Goal: Task Accomplishment & Management: Use online tool/utility

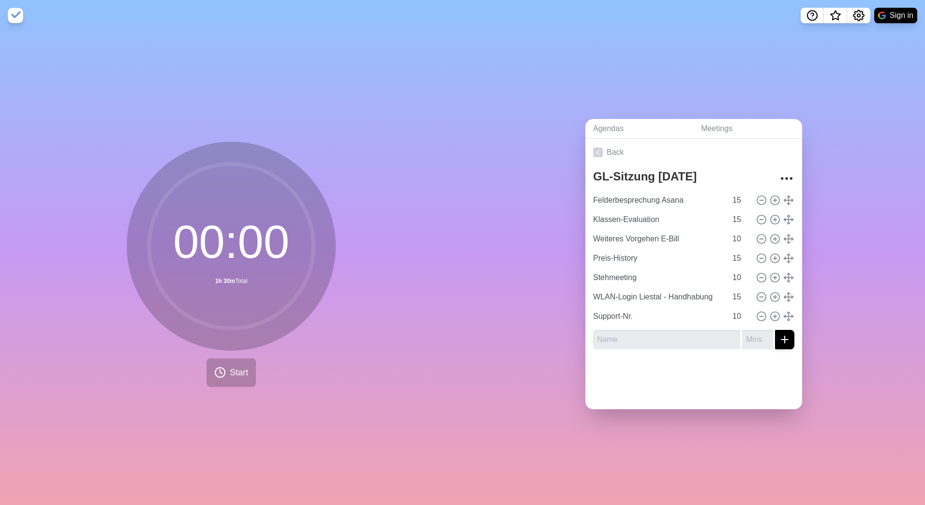
click at [567, 420] on div "Agendas Meetings Back GL-Sitzung [DATE] Felderbesprechung Asana 15 Klassen-Eval…" at bounding box center [693, 268] width 462 height 474
click at [511, 417] on div "Agendas Meetings Back GL-Sitzung [DATE] Felderbesprechung Asana 15 Klassen-Eval…" at bounding box center [693, 268] width 462 height 474
click at [241, 371] on span "Start" at bounding box center [239, 372] width 18 height 13
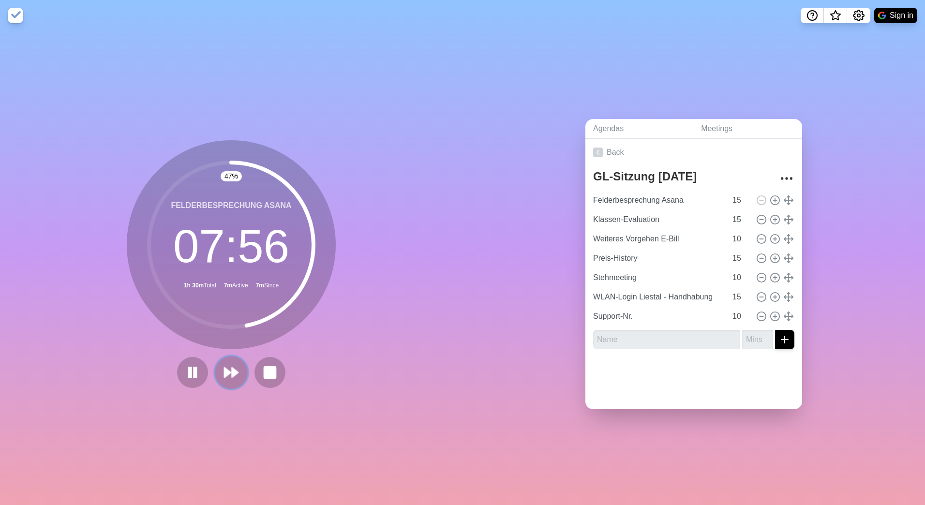
click at [232, 370] on polygon at bounding box center [235, 373] width 6 height 10
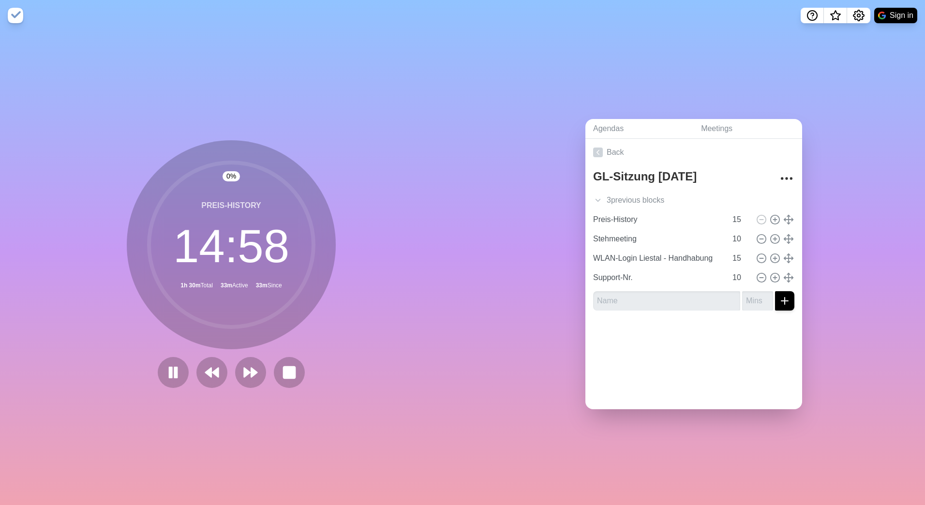
click at [845, 241] on div "Agendas Meetings Back GL-Sitzung [DATE] 3 previous block s Felderbesprechung As…" at bounding box center [693, 268] width 462 height 474
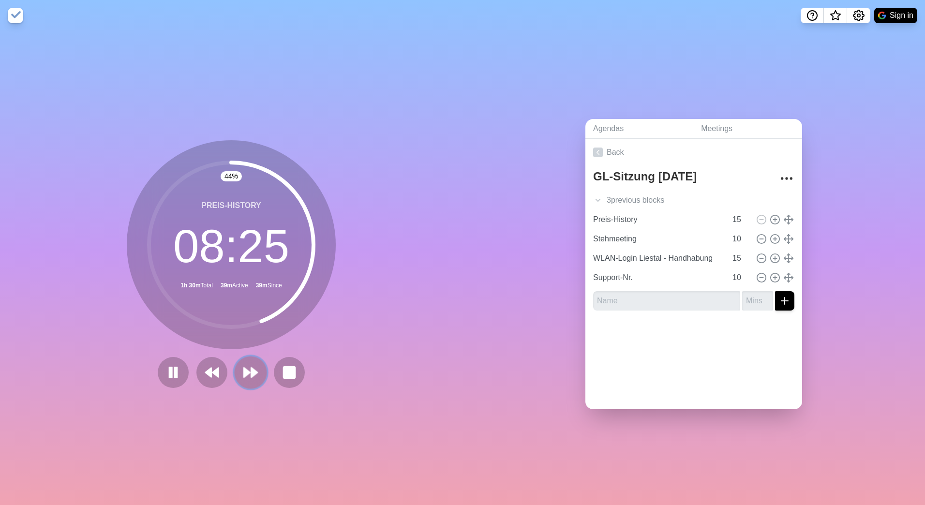
click at [237, 357] on button at bounding box center [250, 372] width 32 height 32
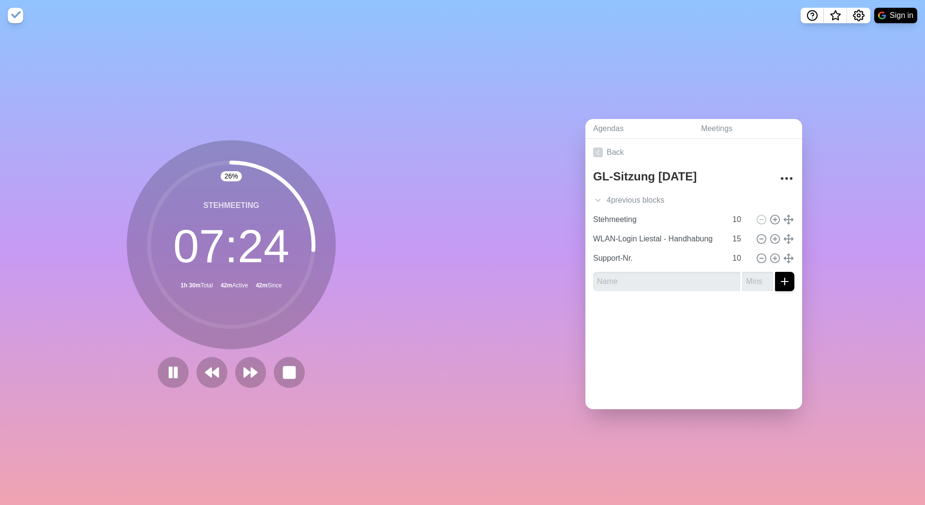
click at [752, 93] on div "Agendas Meetings Back GL-Sitzung [DATE] 4 previous block s Felderbesprechung As…" at bounding box center [693, 268] width 462 height 474
click at [251, 369] on polygon at bounding box center [254, 373] width 6 height 10
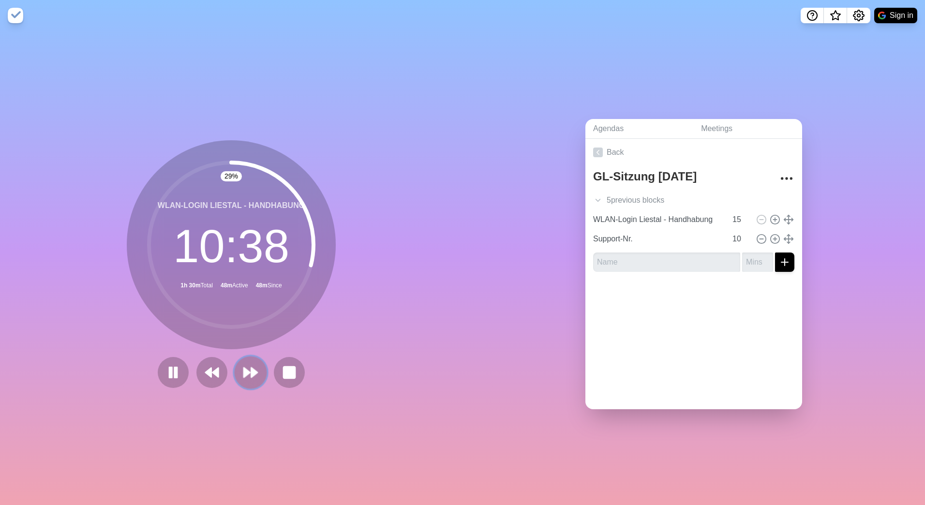
click at [251, 369] on polygon at bounding box center [254, 373] width 6 height 10
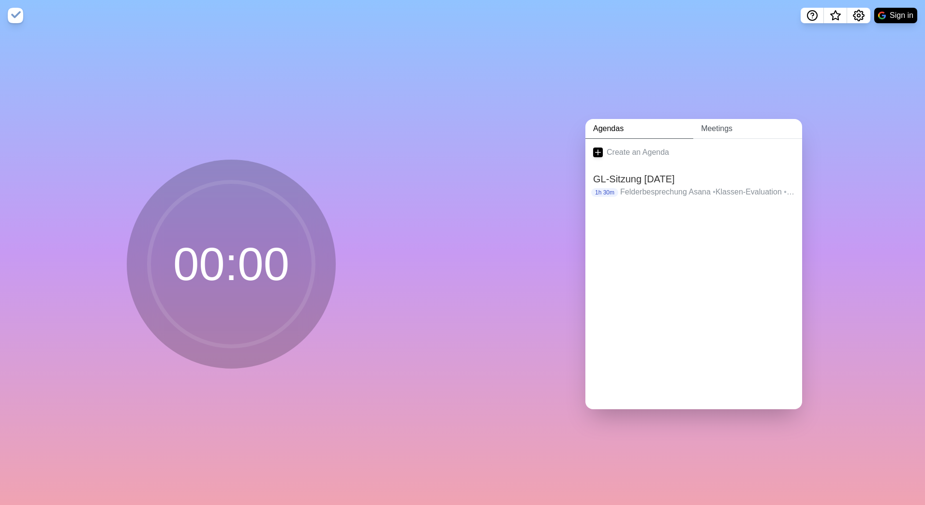
click at [715, 123] on link "Meetings" at bounding box center [747, 129] width 109 height 20
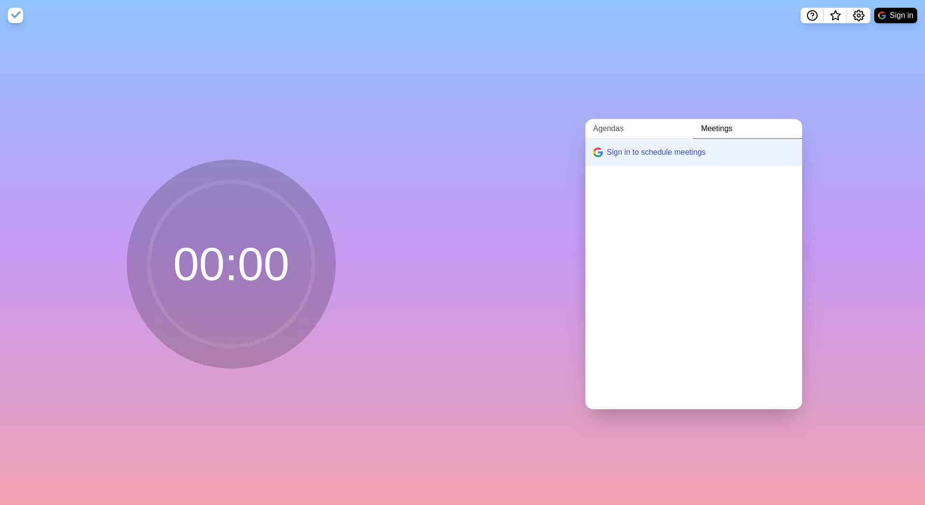
click at [623, 119] on link "Agendas" at bounding box center [639, 129] width 108 height 20
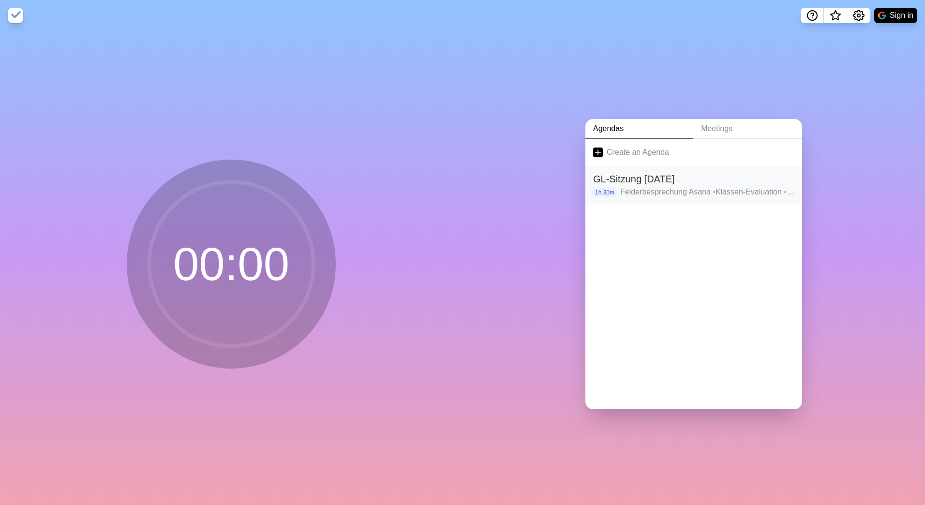
click at [715, 180] on h2 "GL-Sitzung [DATE]" at bounding box center [693, 179] width 201 height 15
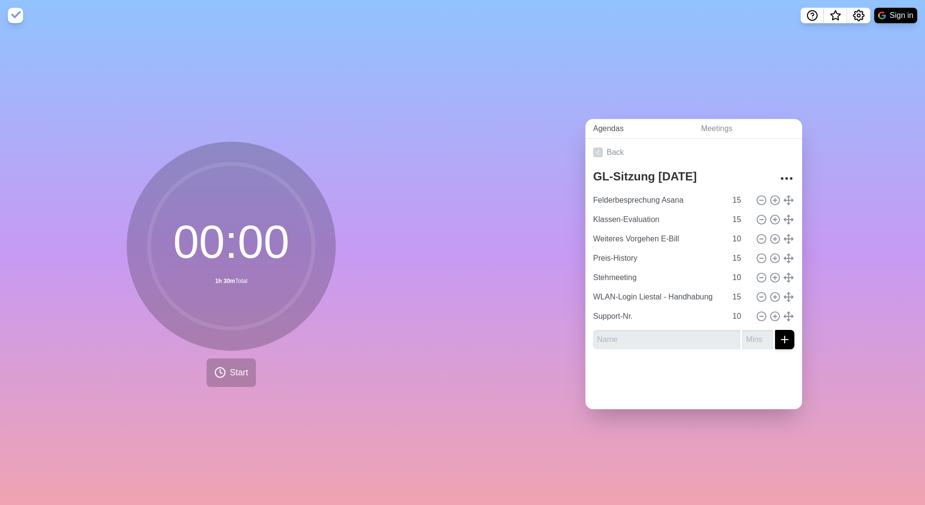
click at [628, 132] on link "Agendas" at bounding box center [639, 129] width 108 height 20
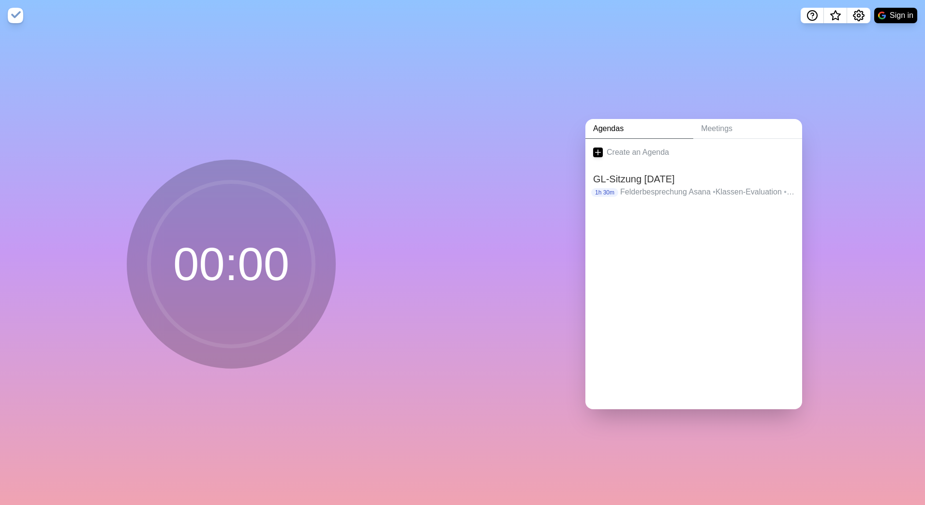
click at [685, 133] on link "Agendas" at bounding box center [639, 129] width 108 height 20
click at [709, 129] on link "Meetings" at bounding box center [747, 129] width 109 height 20
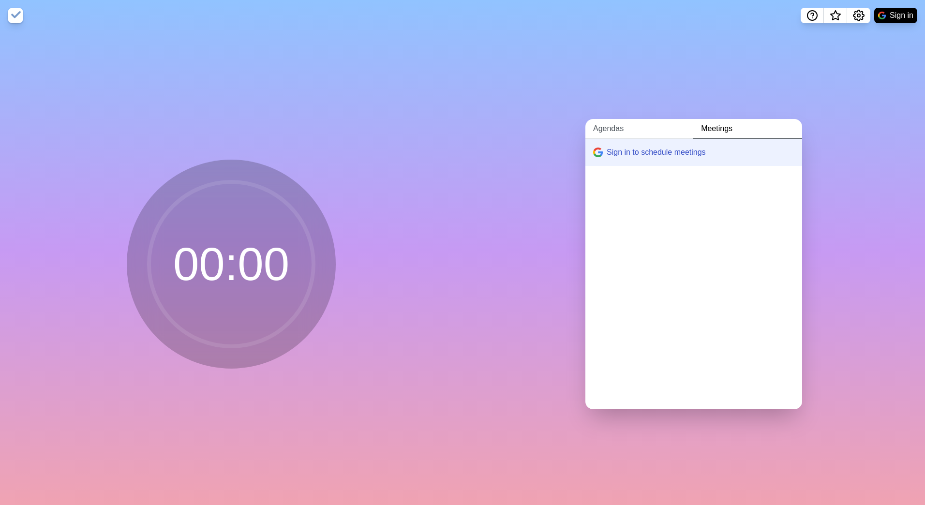
click at [651, 122] on link "Agendas" at bounding box center [639, 129] width 108 height 20
